Goal: Check status: Check status

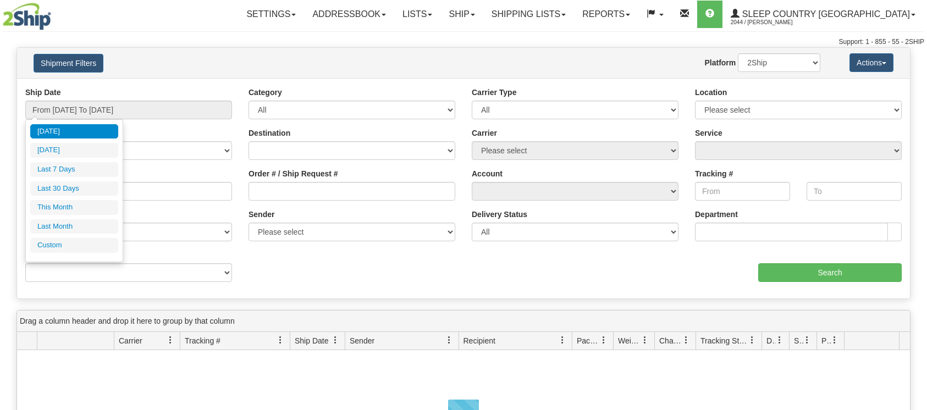
click at [74, 105] on input "From [DATE] To [DATE]" at bounding box center [128, 110] width 207 height 19
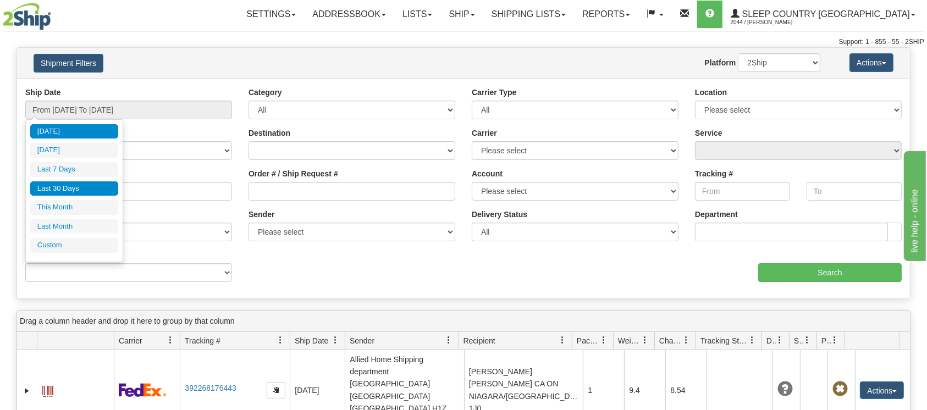
click at [60, 187] on li "Last 30 Days" at bounding box center [74, 188] width 88 height 15
type input "From [DATE] To [DATE]"
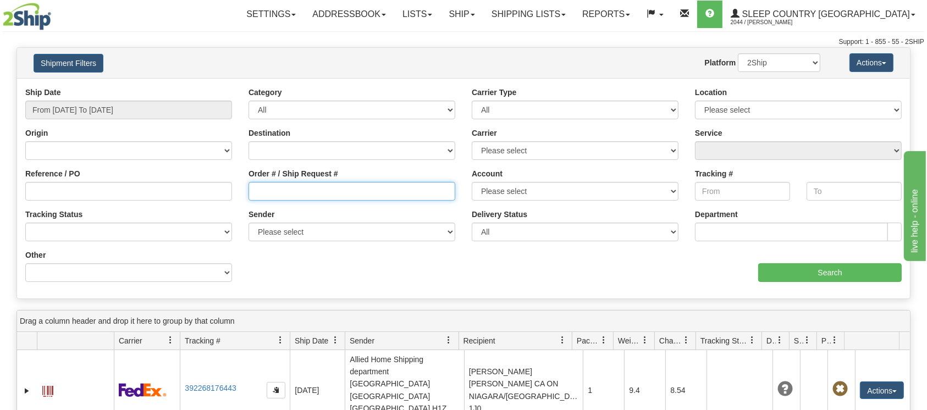
click at [271, 193] on input "Order # / Ship Request #" at bounding box center [351, 191] width 207 height 19
paste input "9007H986005"
type input "9007H986005"
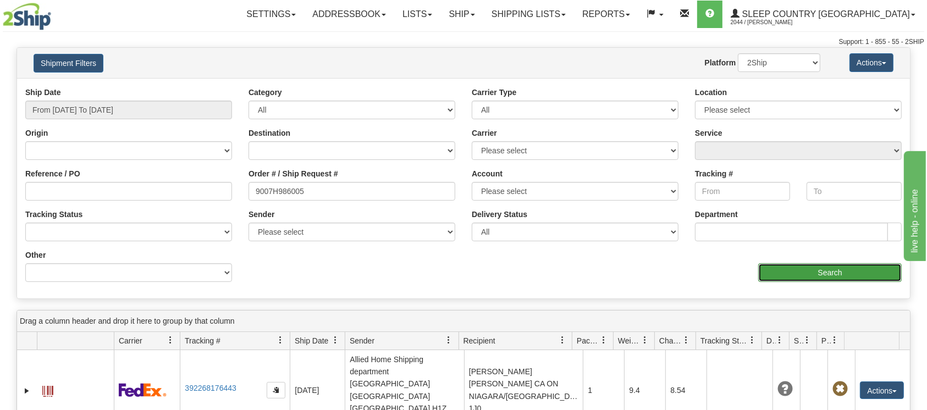
click at [815, 269] on input "Search" at bounding box center [829, 272] width 143 height 19
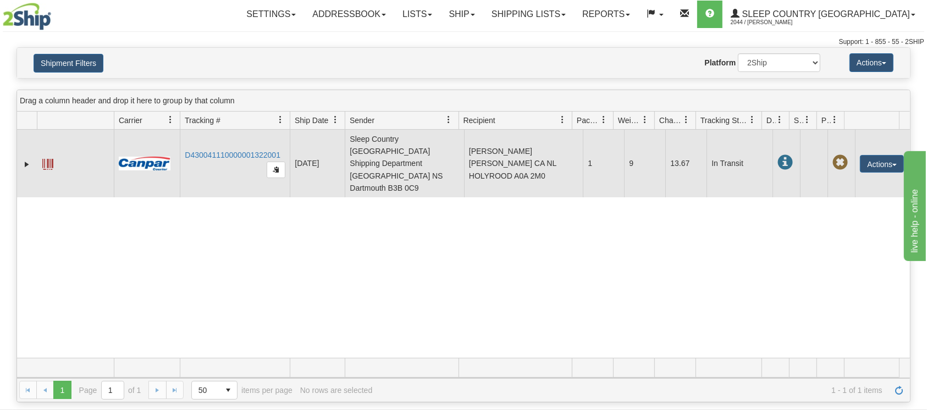
click at [215, 135] on td "D430041110000001322001" at bounding box center [235, 164] width 110 height 68
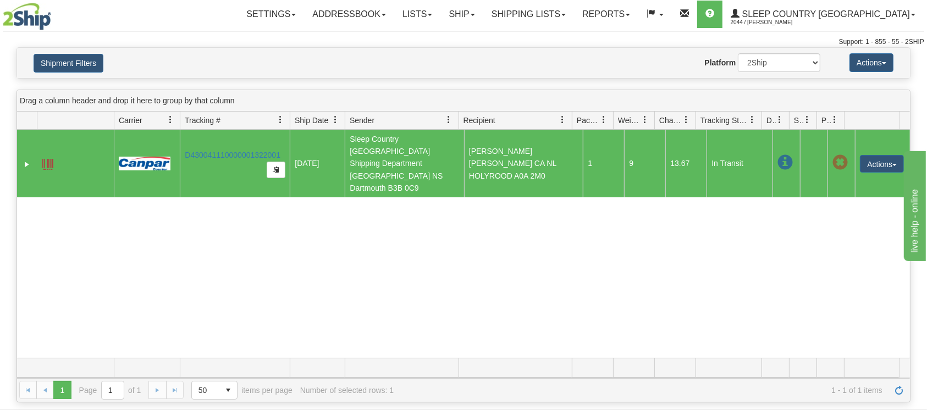
click at [215, 134] on td "D430041110000001322001" at bounding box center [235, 164] width 110 height 68
click at [220, 151] on link "D430041110000001322001" at bounding box center [233, 155] width 96 height 9
